Goal: Task Accomplishment & Management: Manage account settings

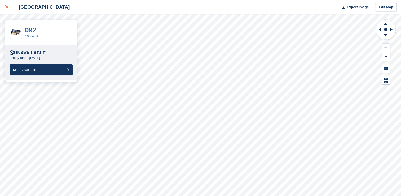
click at [1, 9] on link at bounding box center [7, 7] width 14 height 14
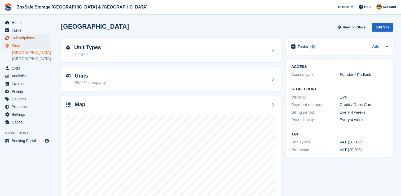
click at [31, 35] on span "Subscriptions" at bounding box center [28, 37] width 32 height 7
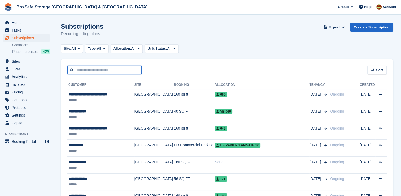
click at [86, 74] on input "text" at bounding box center [104, 70] width 74 height 9
type input "*****"
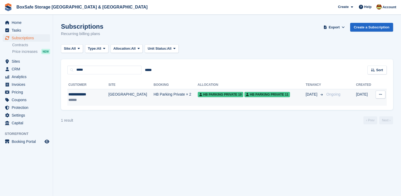
click at [232, 101] on td "HB Parking Private 10 HB Parking Private 11" at bounding box center [252, 97] width 108 height 17
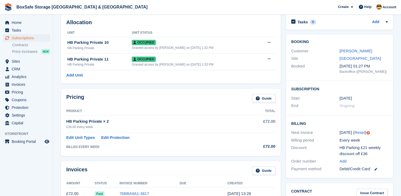
scroll to position [5, 0]
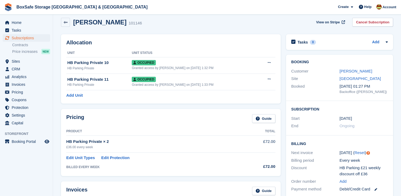
click at [24, 19] on div "Home Tasks Subscriptions Subscriptions Subscriptions Contracts Price increases …" at bounding box center [26, 72] width 53 height 110
click at [25, 22] on span "Home" at bounding box center [28, 22] width 32 height 7
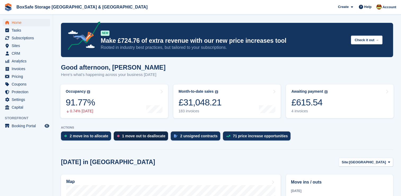
click at [147, 139] on div "1 move out to deallocate" at bounding box center [141, 135] width 54 height 9
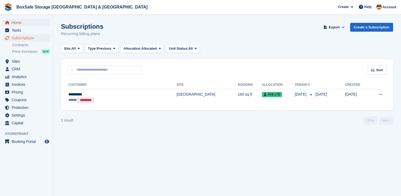
click at [22, 25] on span "Home" at bounding box center [28, 22] width 32 height 7
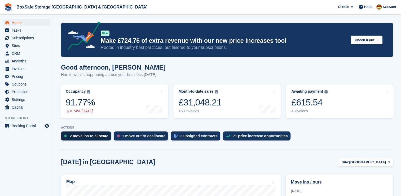
click at [83, 133] on div "2 move ins to allocate" at bounding box center [86, 135] width 50 height 9
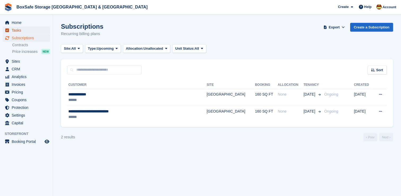
click at [23, 28] on span "Tasks" at bounding box center [28, 30] width 32 height 7
